Goal: Ask a question

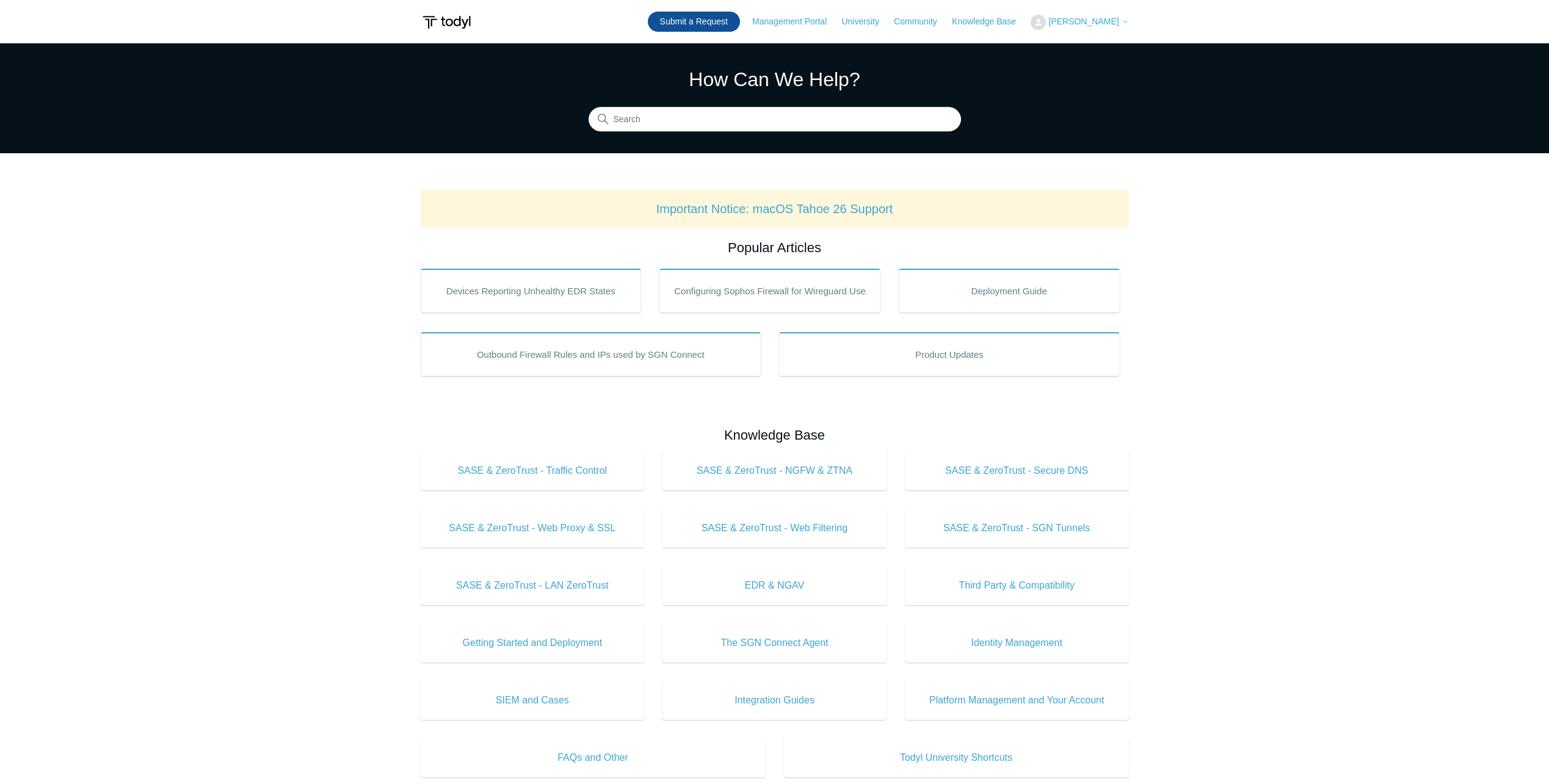
click at [715, 21] on link "Submit a Request" at bounding box center [694, 21] width 92 height 20
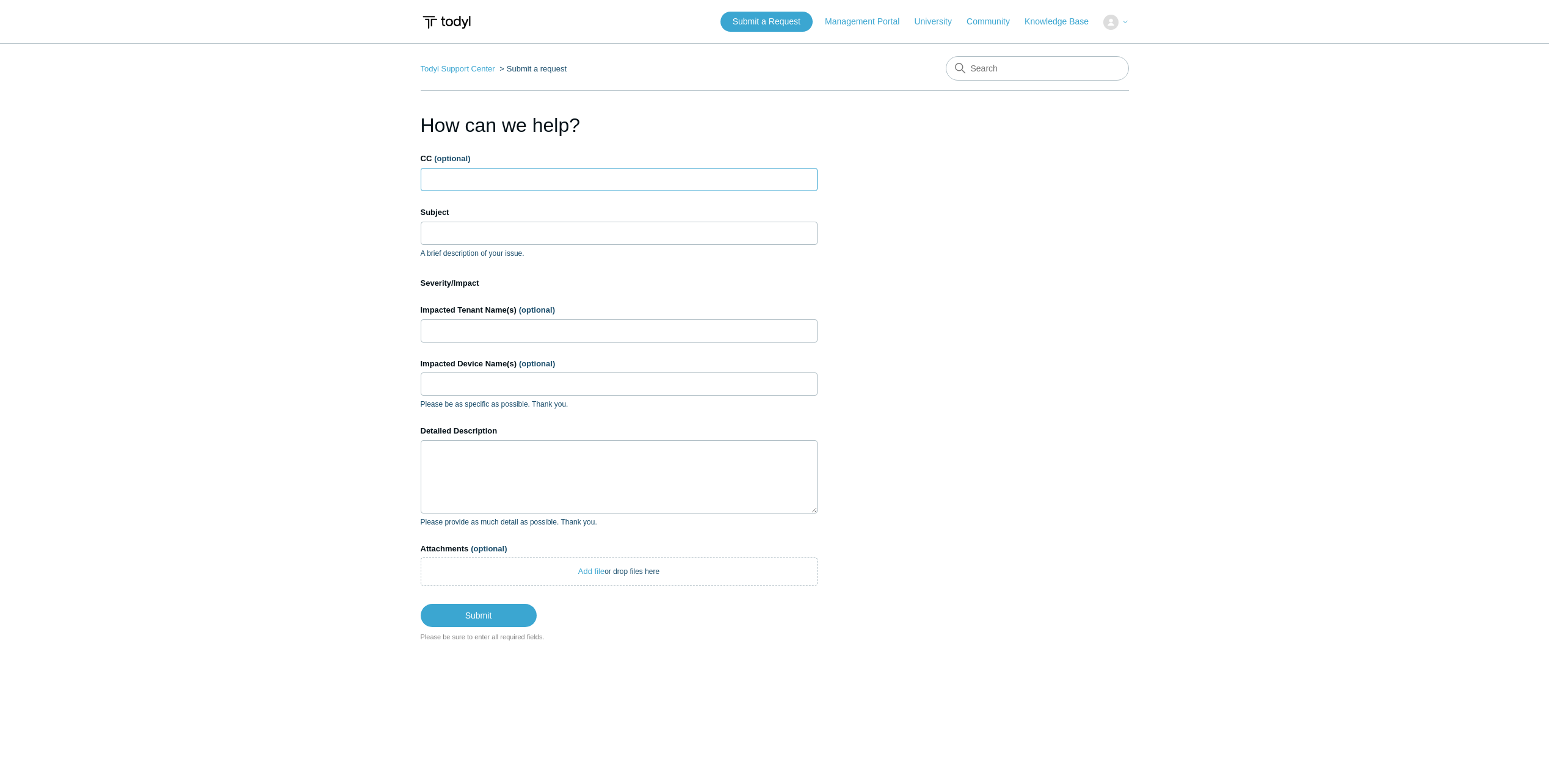
click at [532, 179] on input "CC (optional)" at bounding box center [618, 180] width 397 height 23
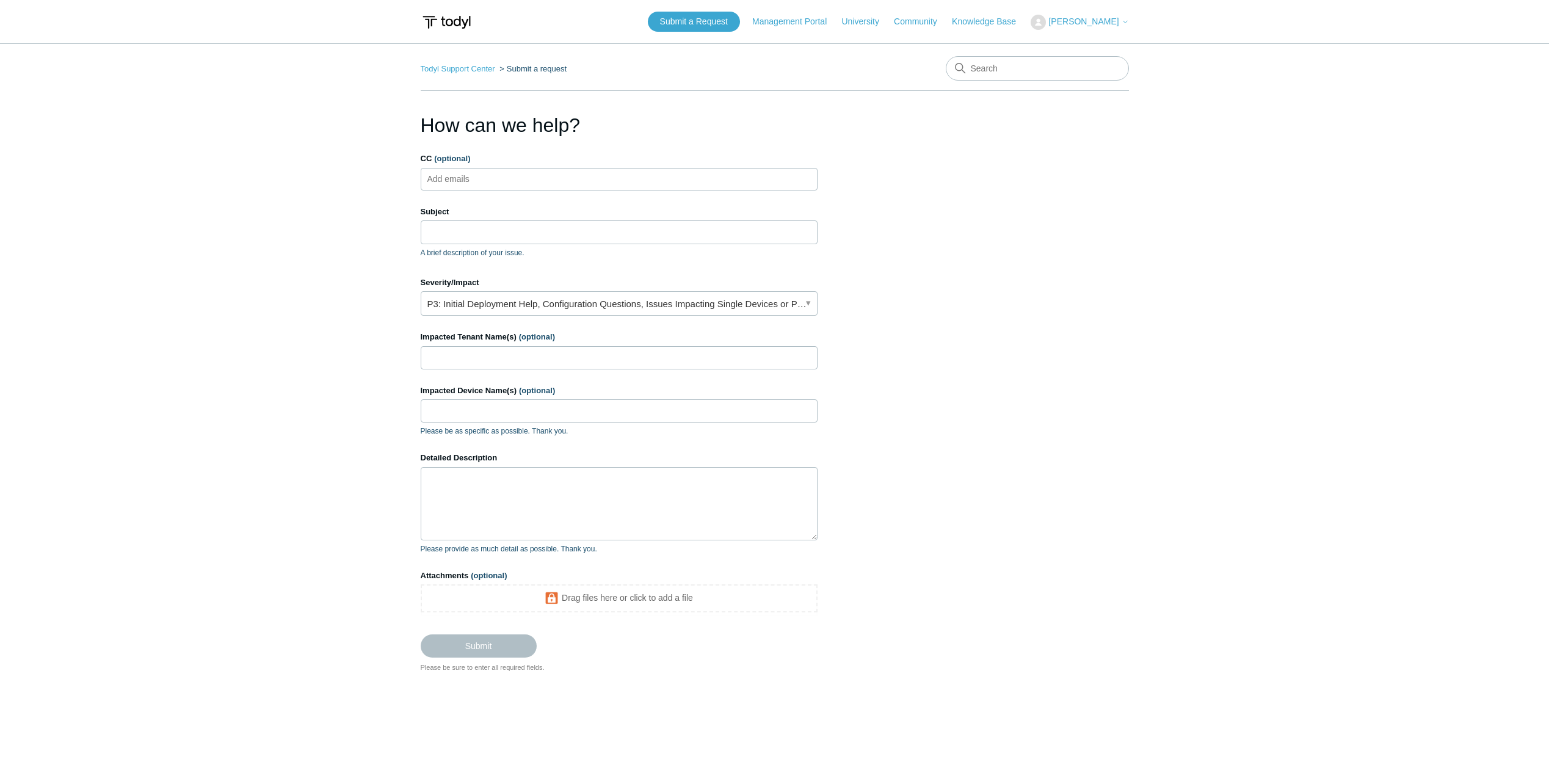
click at [532, 179] on ul "Add emails" at bounding box center [618, 180] width 397 height 23
type input "[EMAIL_ADDRESS][DOMAIN_NAME]"
click at [461, 233] on input "Subject" at bounding box center [618, 232] width 397 height 23
drag, startPoint x: 445, startPoint y: 234, endPoint x: 412, endPoint y: 232, distance: 33.1
click at [412, 232] on main "Todyl Support Center Submit a request How can we help? CC (optional) [PERSON_NA…" at bounding box center [774, 397] width 1549 height 706
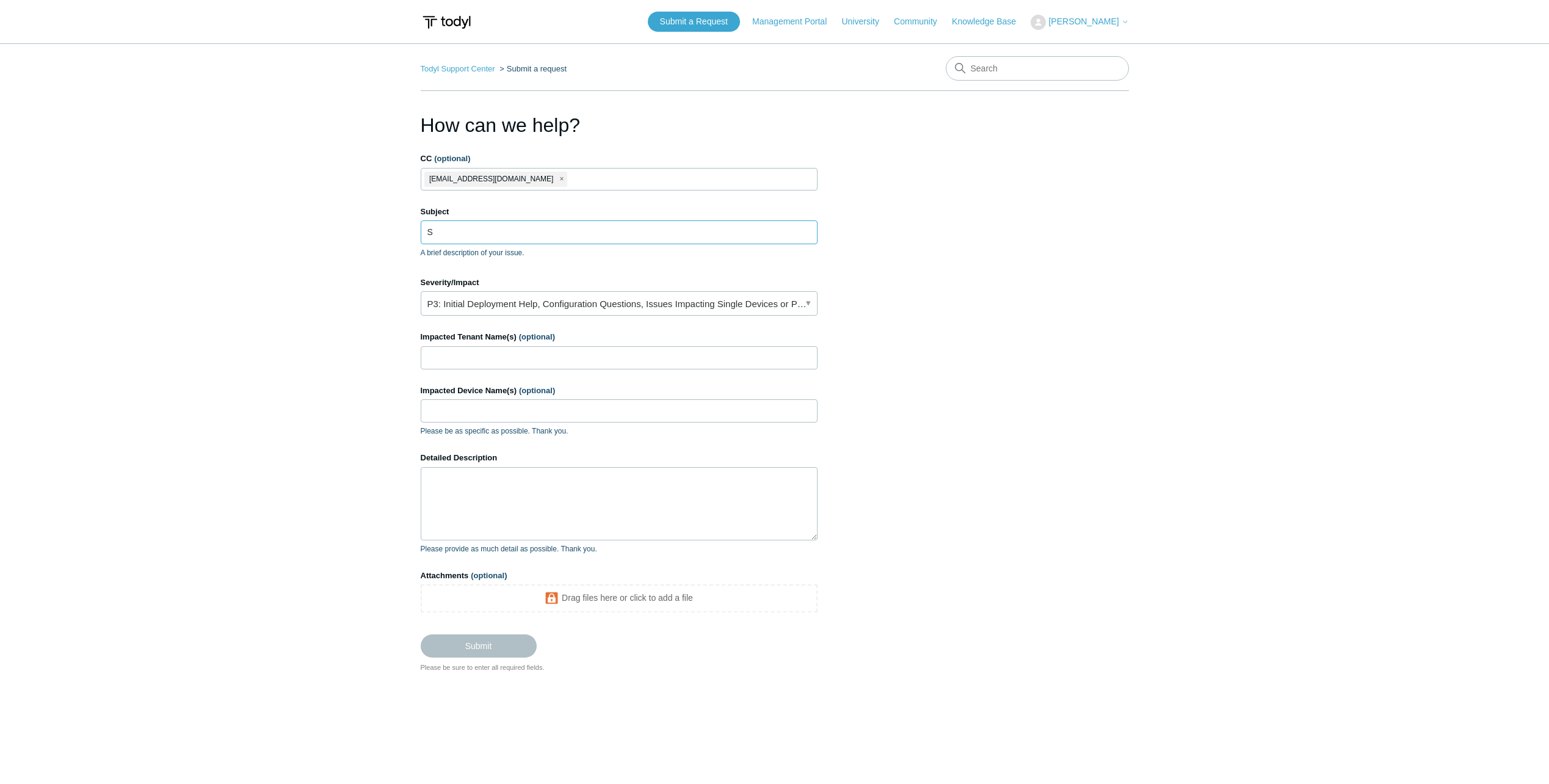
paste input "IEM"
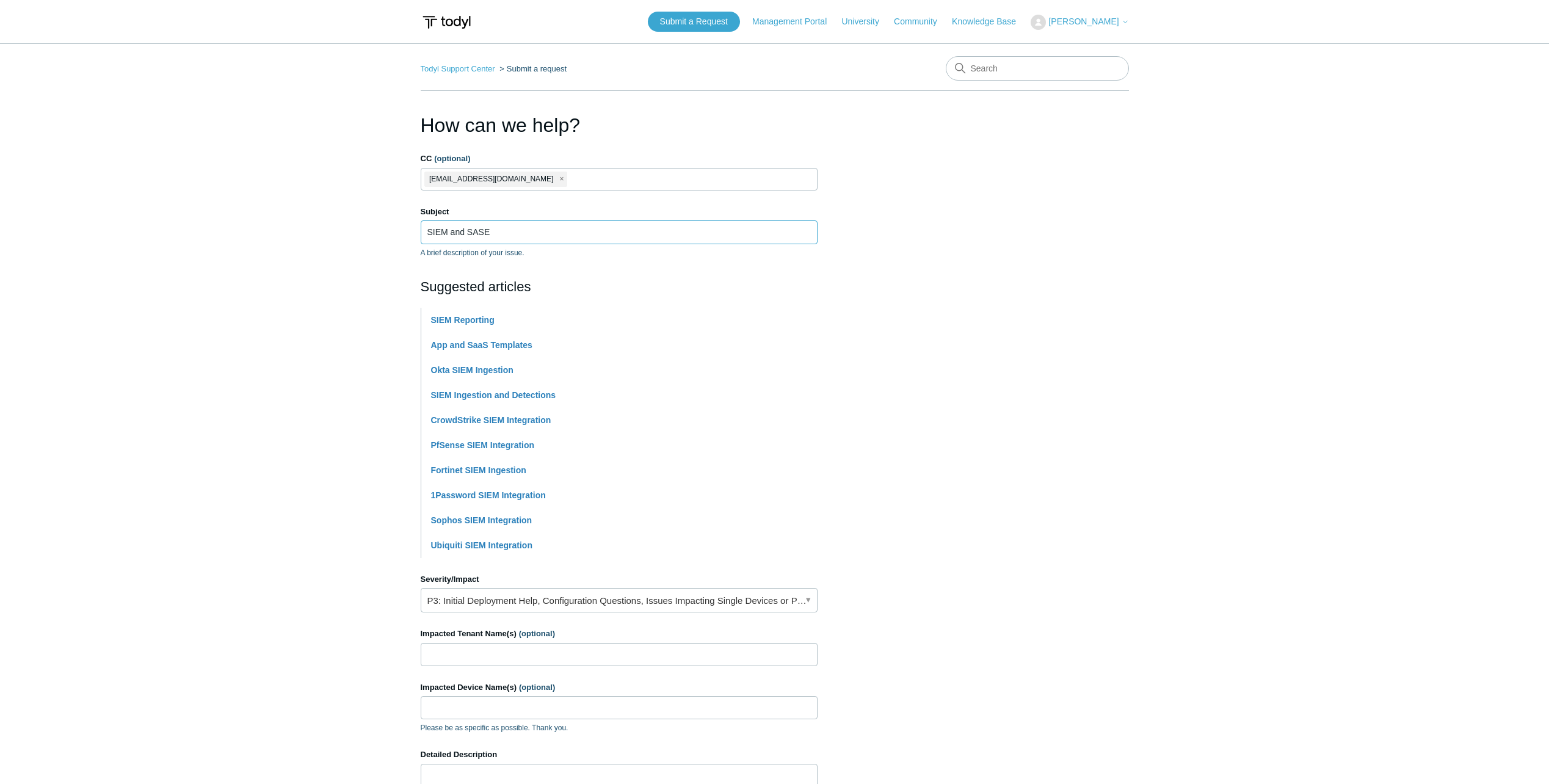
type input "SIEM and SASE"
drag, startPoint x: 303, startPoint y: 265, endPoint x: 284, endPoint y: 266, distance: 19.0
click at [293, 267] on main "Todyl Support Center Submit a request How can we help? CC (optional) [PERSON_NA…" at bounding box center [774, 507] width 1549 height 926
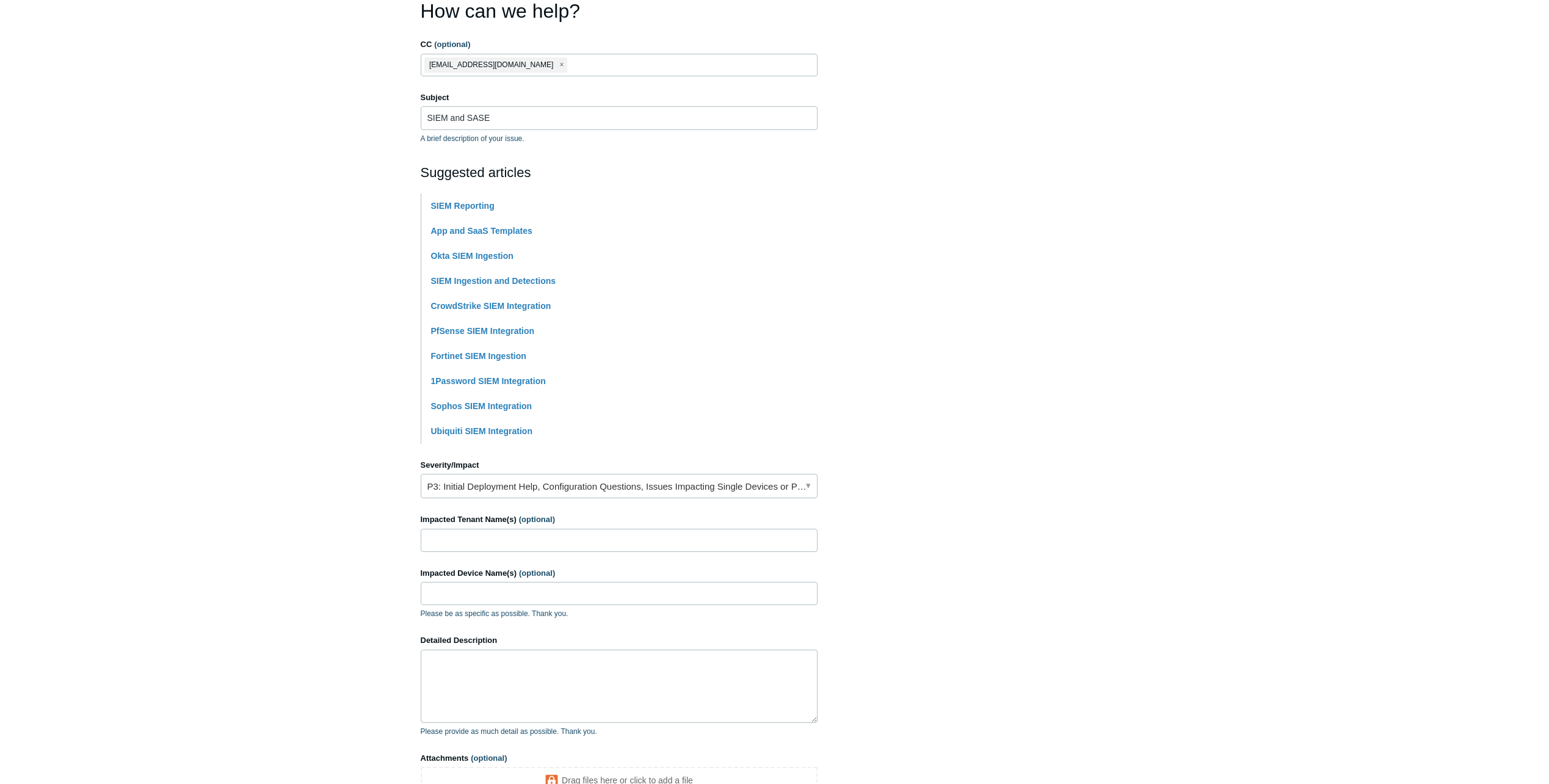
scroll to position [245, 0]
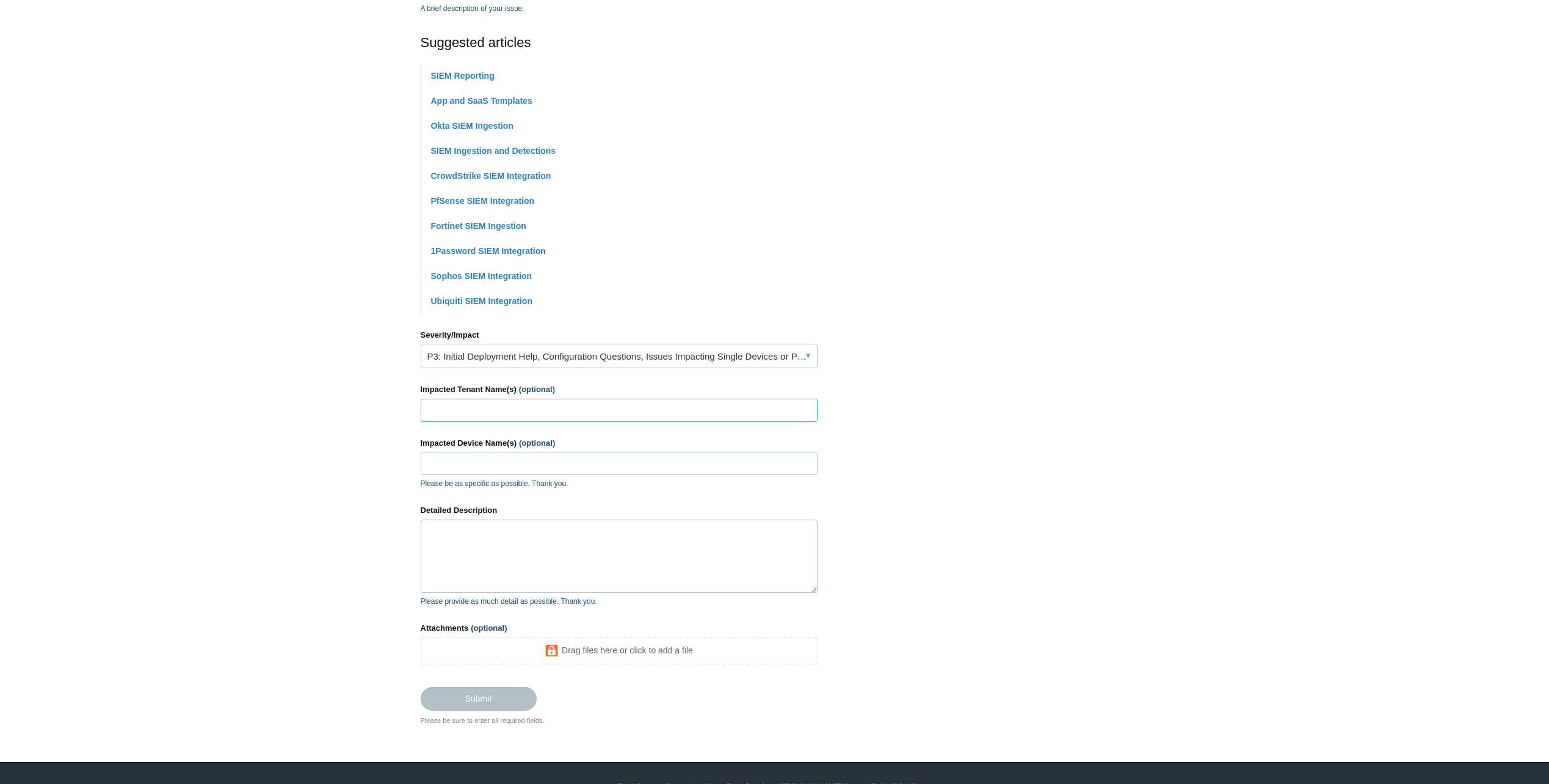
click at [488, 412] on input "Impacted Tenant Name(s) (optional)" at bounding box center [618, 410] width 397 height 23
drag, startPoint x: 432, startPoint y: 411, endPoint x: 506, endPoint y: 406, distance: 74.2
click at [506, 406] on input "Inview imaging" at bounding box center [618, 410] width 397 height 23
type input "Inview imaging"
click at [459, 461] on input "Impacted Device Name(s) (optional)" at bounding box center [618, 463] width 397 height 23
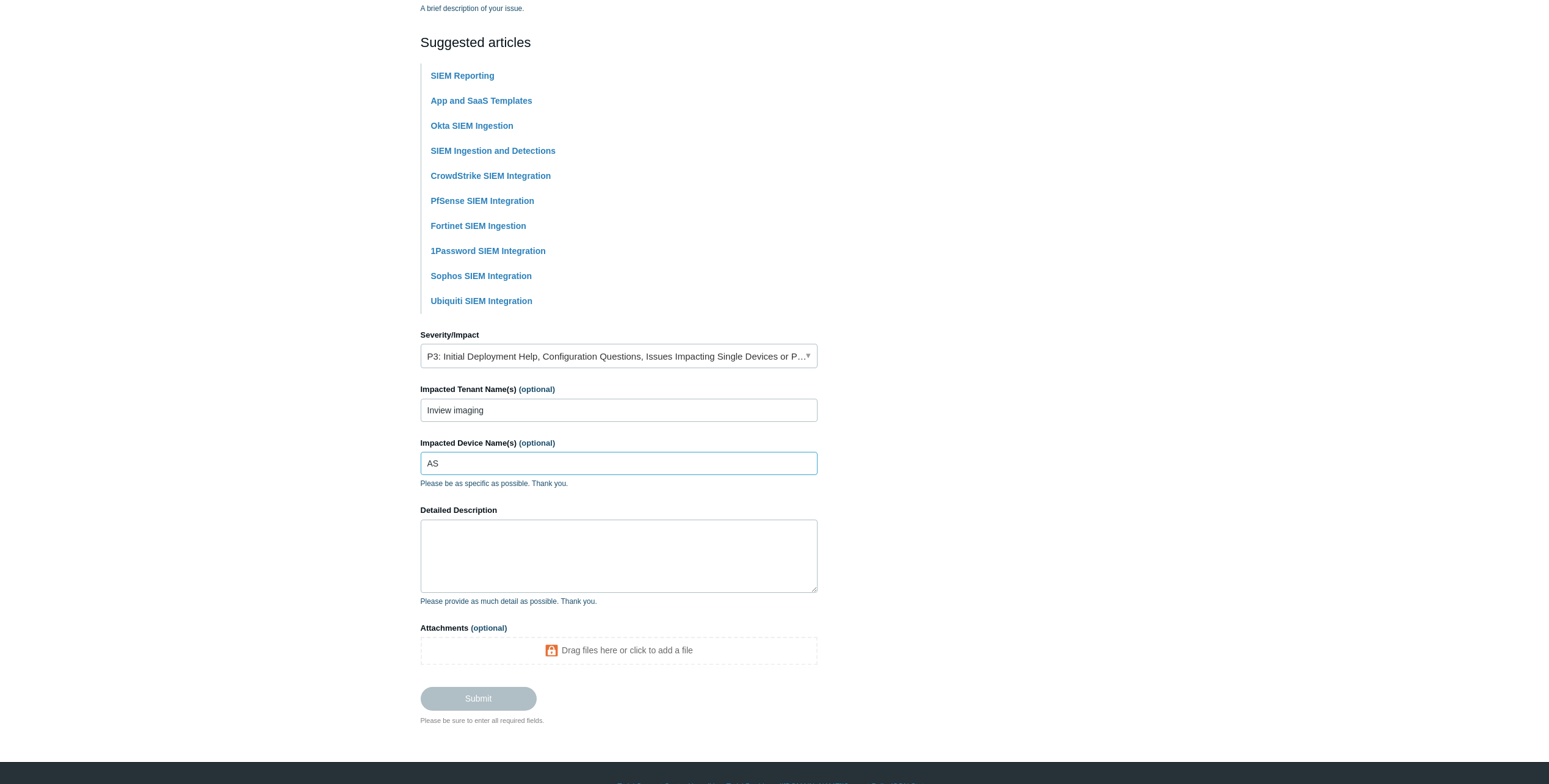
type input "A"
type input "N|A"
click at [472, 567] on textarea "Detailed Description" at bounding box center [618, 556] width 397 height 73
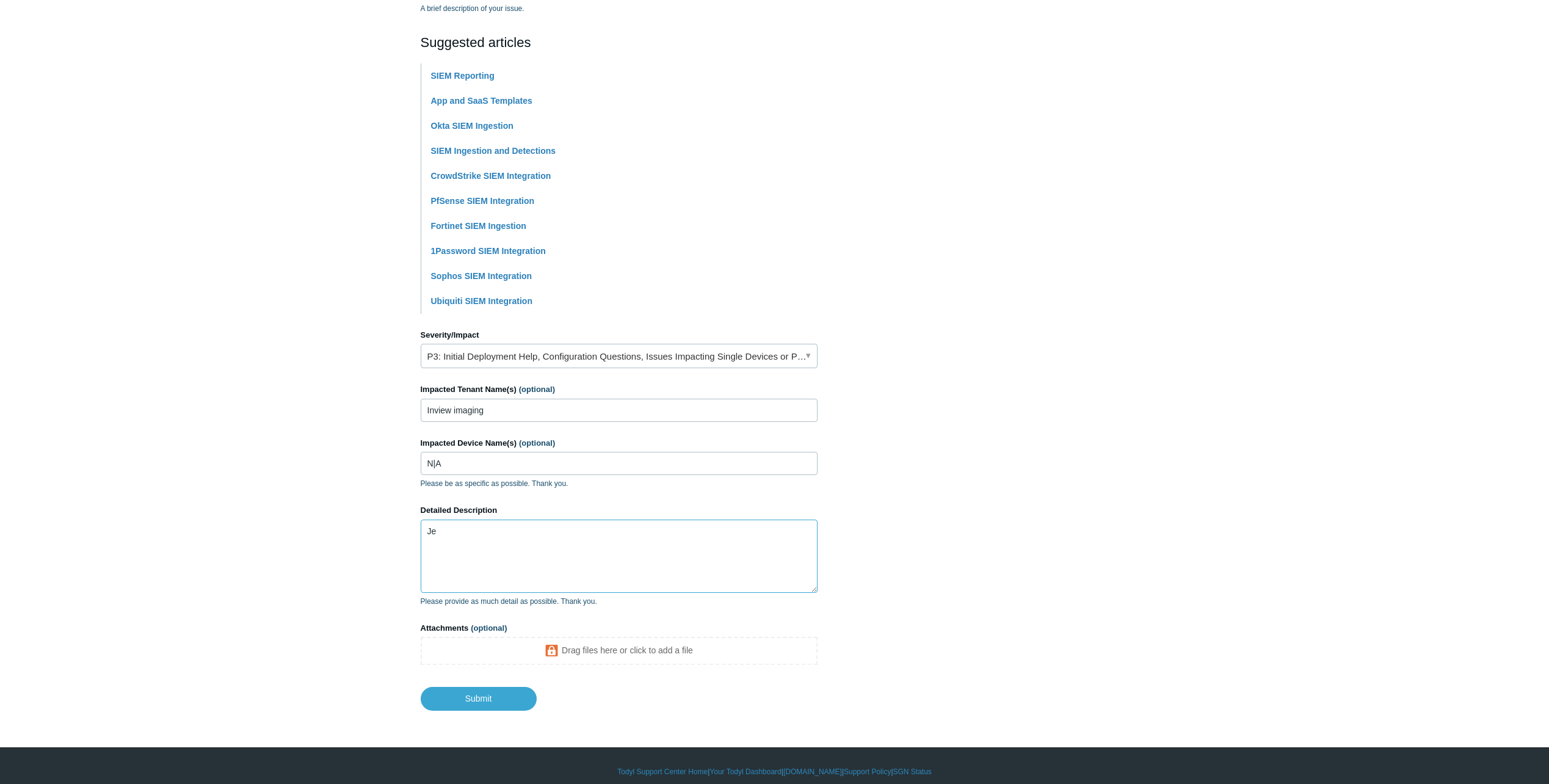
type textarea "J"
paste textarea "SIEM"
click at [621, 560] on textarea "Hello, Please confirm if SASE is required for SIEM to work. if SASE is required…" at bounding box center [618, 556] width 397 height 73
click at [549, 568] on textarea "Hello, Please confirm if SASE is required for SIEM to work on Windows endpoints…" at bounding box center [618, 556] width 397 height 73
drag, startPoint x: 431, startPoint y: 575, endPoint x: 436, endPoint y: 580, distance: 7.1
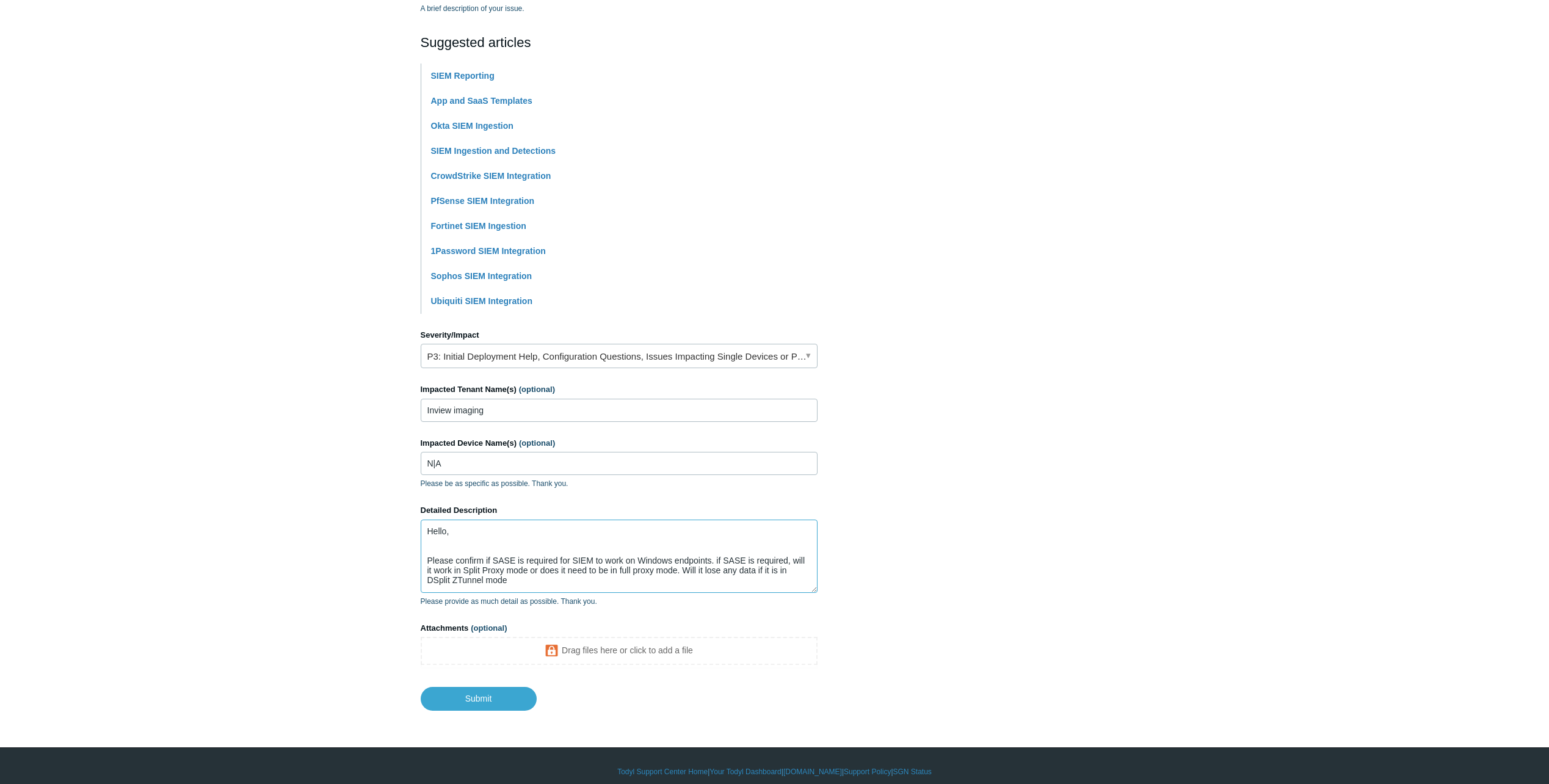
click at [433, 578] on textarea "Hello, Please confirm if SASE is required for SIEM to work on Windows endpoints…" at bounding box center [618, 556] width 397 height 73
click at [433, 582] on textarea "Hello, Please confirm if SASE is required for SIEM to work on Windows endpoints…" at bounding box center [618, 556] width 397 height 73
click at [484, 578] on textarea "Hello, Please confirm if SASE is required for SIEM to work on Windows endpoints…" at bounding box center [618, 556] width 397 height 73
drag, startPoint x: 594, startPoint y: 549, endPoint x: 571, endPoint y: 549, distance: 23.0
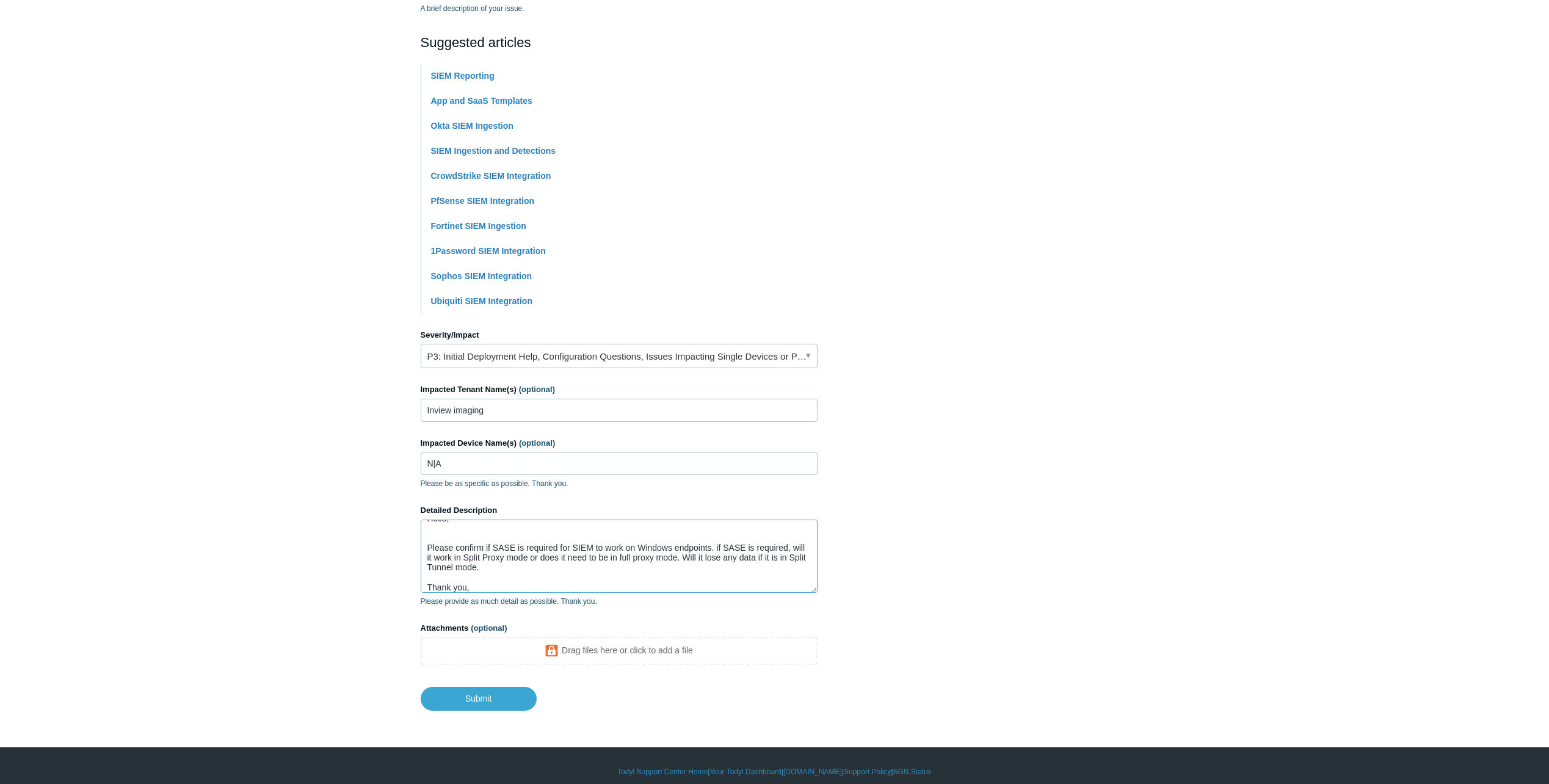
click at [571, 549] on textarea "Hello, Please confirm if SASE is required for SIEM to work on Windows endpoints…" at bounding box center [618, 556] width 397 height 73
drag, startPoint x: 753, startPoint y: 568, endPoint x: 743, endPoint y: 566, distance: 10.2
click at [751, 568] on textarea "Hello, Please confirm if SASE is required for SIEM to work on Windows endpoints…" at bounding box center [618, 556] width 397 height 73
click at [717, 556] on textarea "Hello, Please confirm if SASE is required for SIEM to work on Windows endpoints…" at bounding box center [618, 556] width 397 height 73
paste textarea "SIEM"
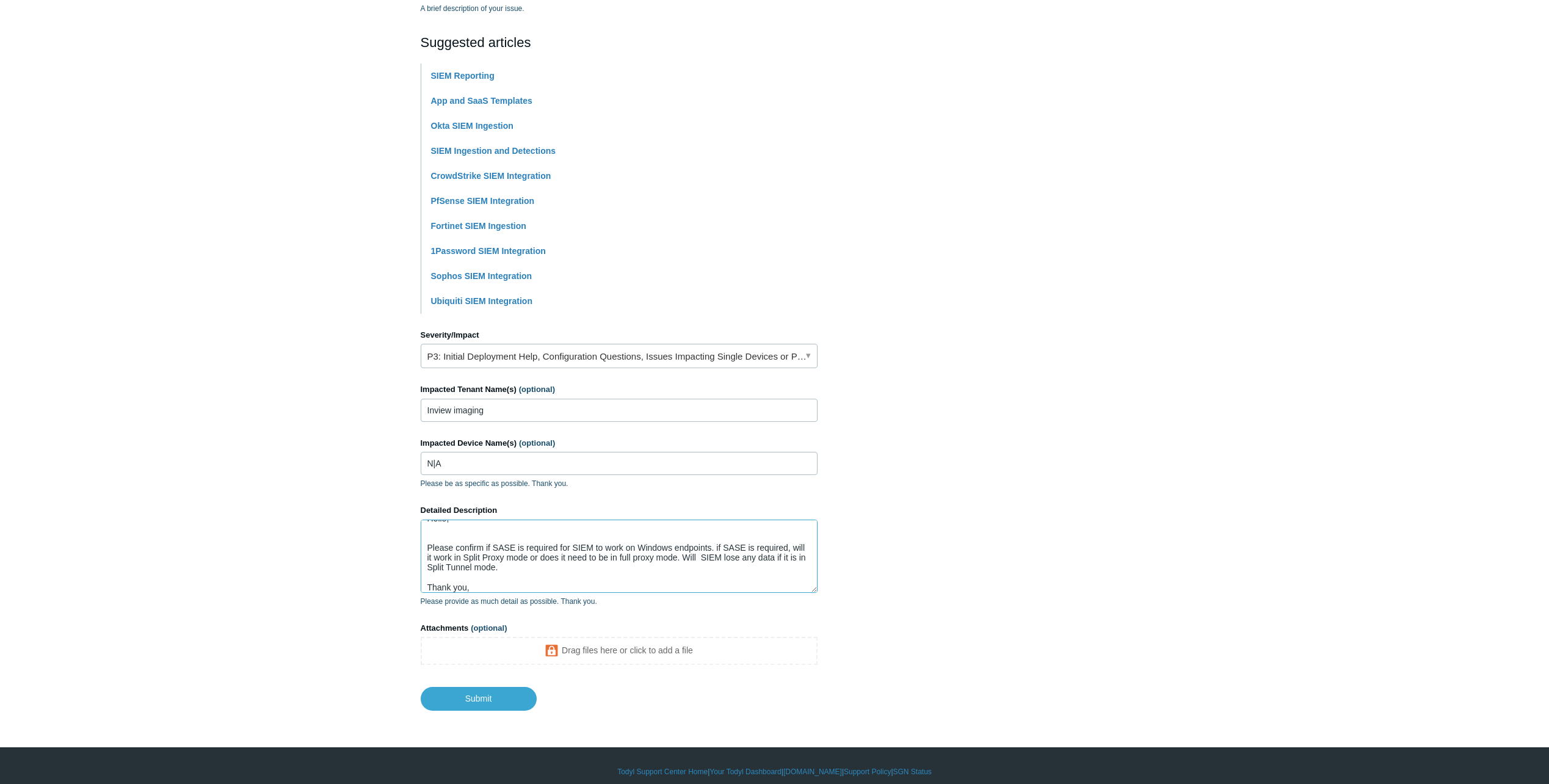
click at [535, 568] on textarea "Hello, Please confirm if SASE is required for SIEM to work on Windows endpoints…" at bounding box center [618, 556] width 397 height 73
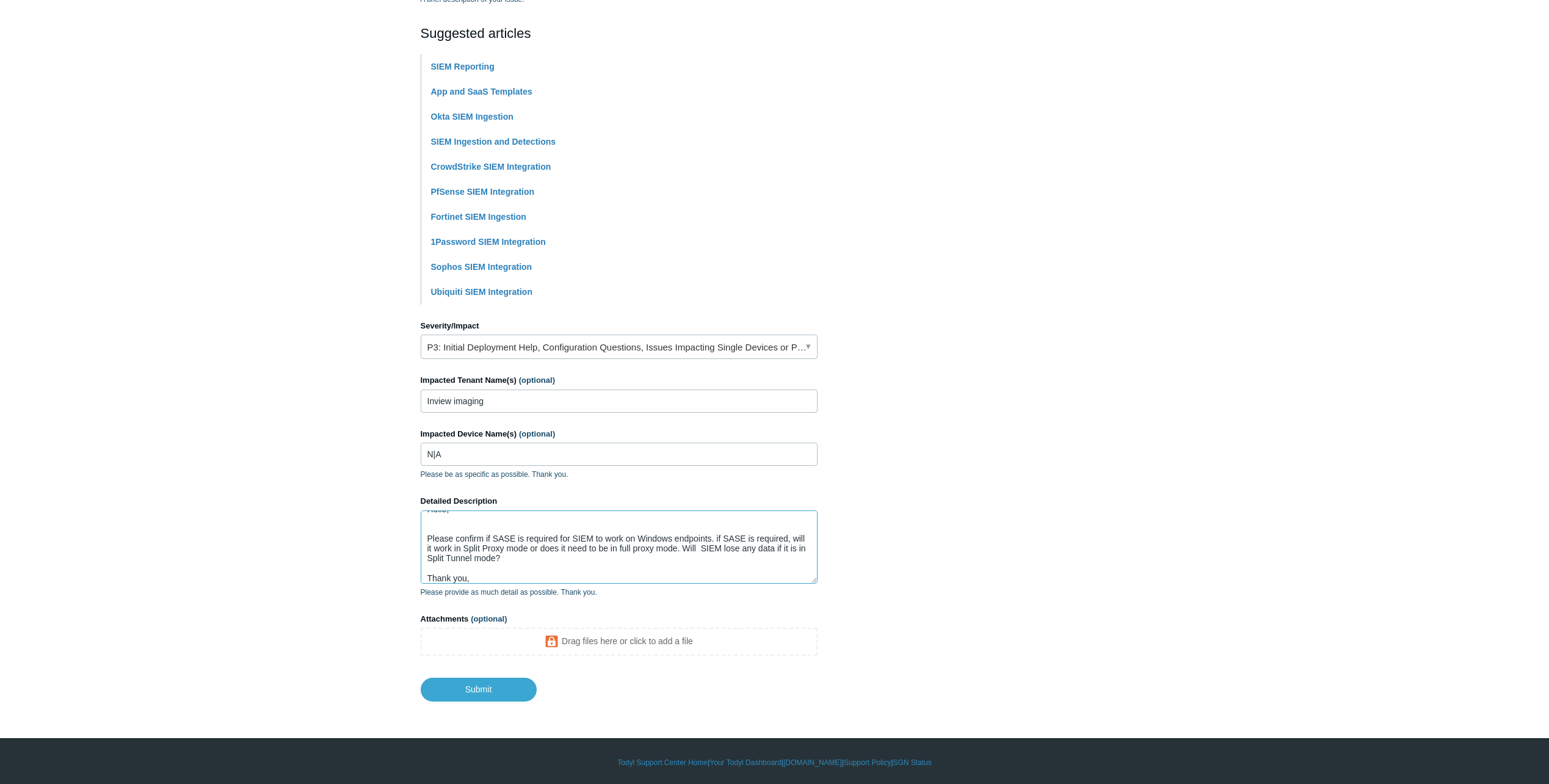
scroll to position [256, 0]
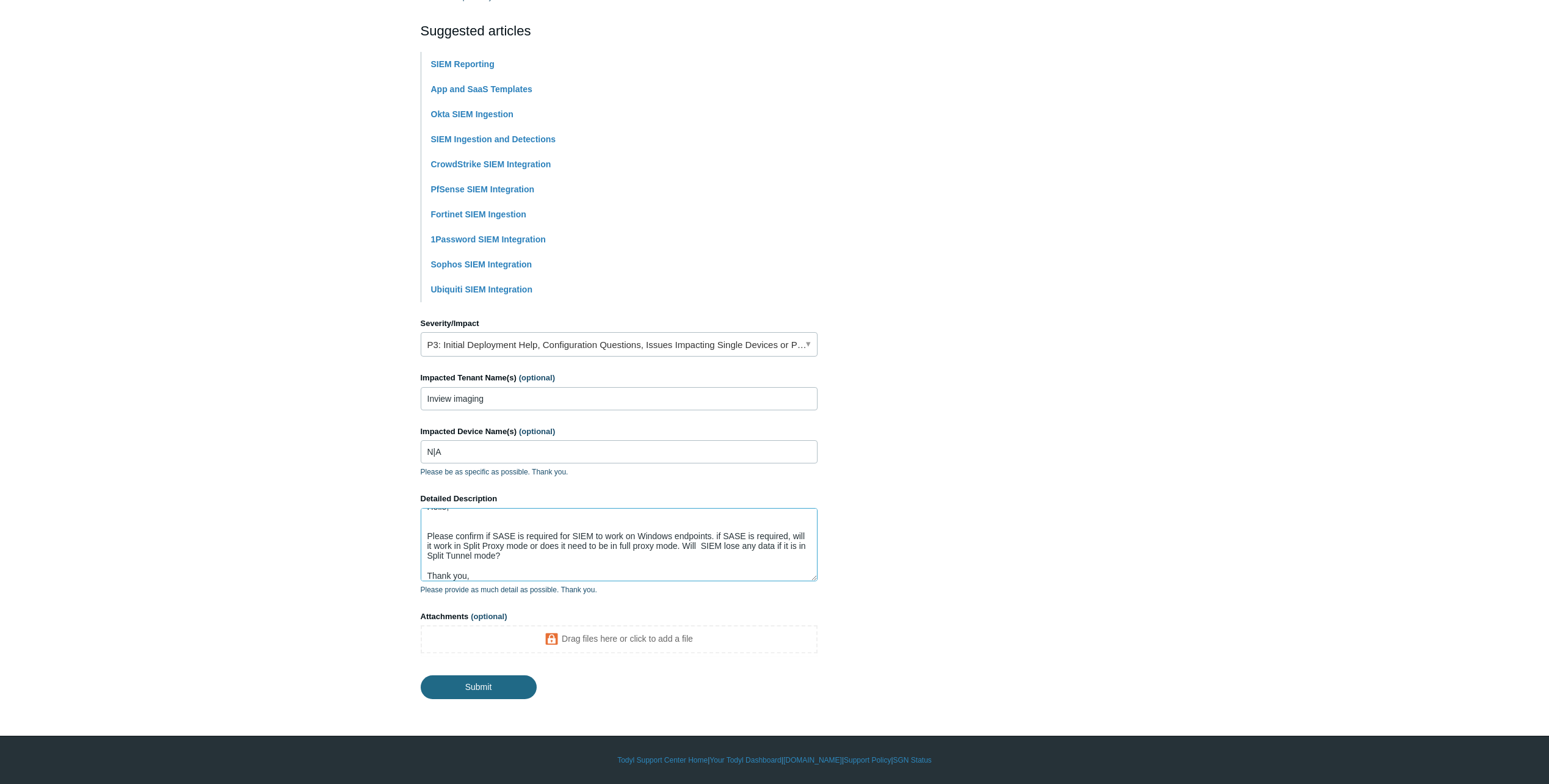
type textarea "Hello, Please confirm if SASE is required for SIEM to work on Windows endpoints…"
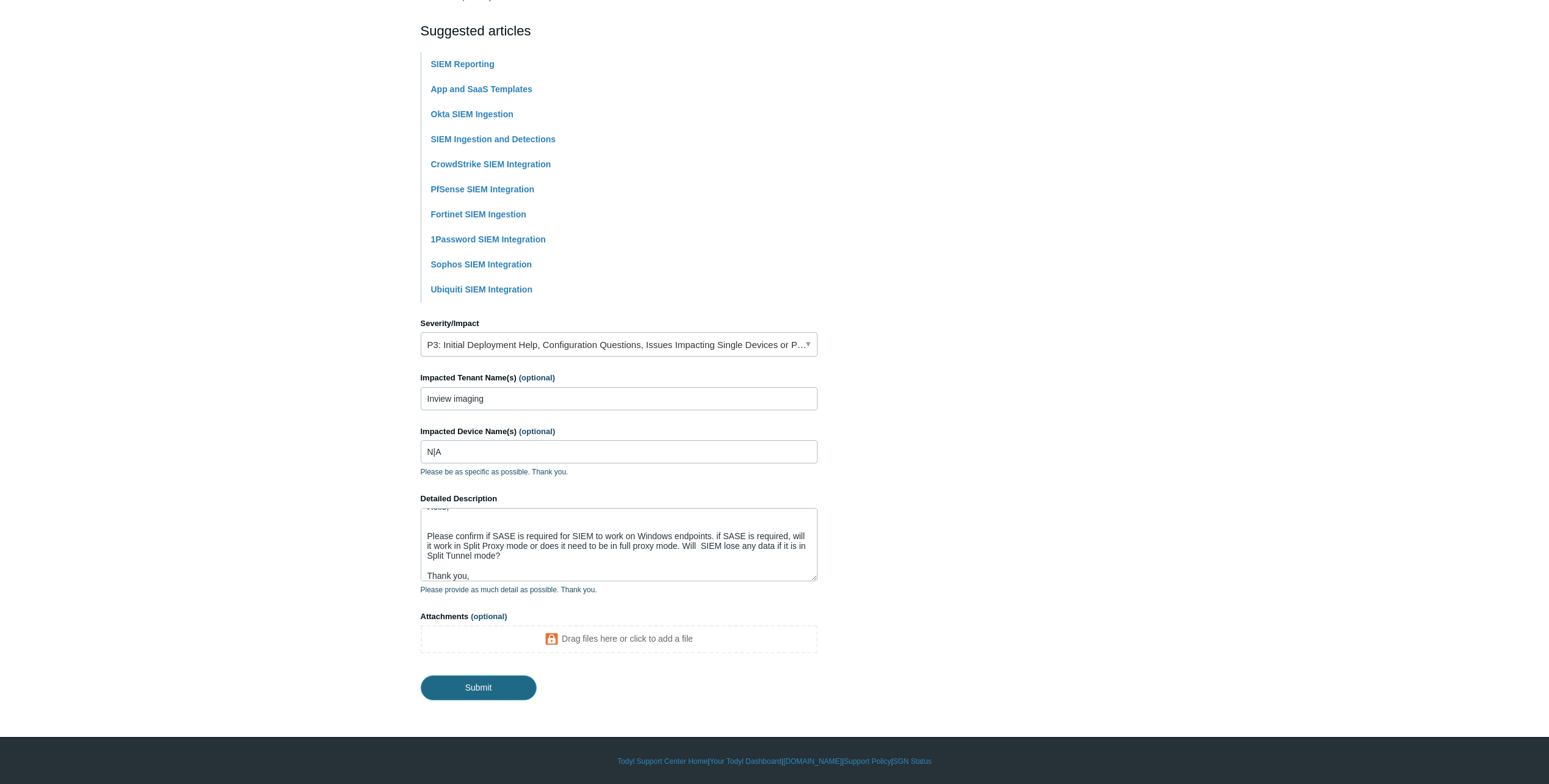
click at [498, 688] on input "Submit" at bounding box center [478, 688] width 116 height 24
